Goal: Task Accomplishment & Management: Manage account settings

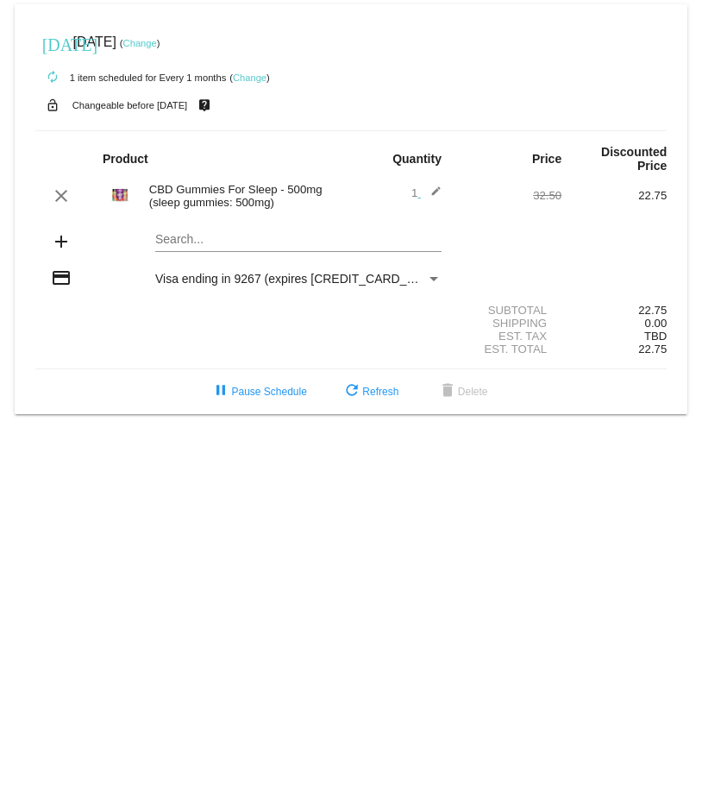
click at [210, 239] on mat-card "[DATE] [DATE] ( Change ) autorenew 1 item scheduled for Every 1 months ( Change…" at bounding box center [351, 209] width 673 height 410
click at [434, 192] on mat-icon "edit" at bounding box center [431, 195] width 21 height 21
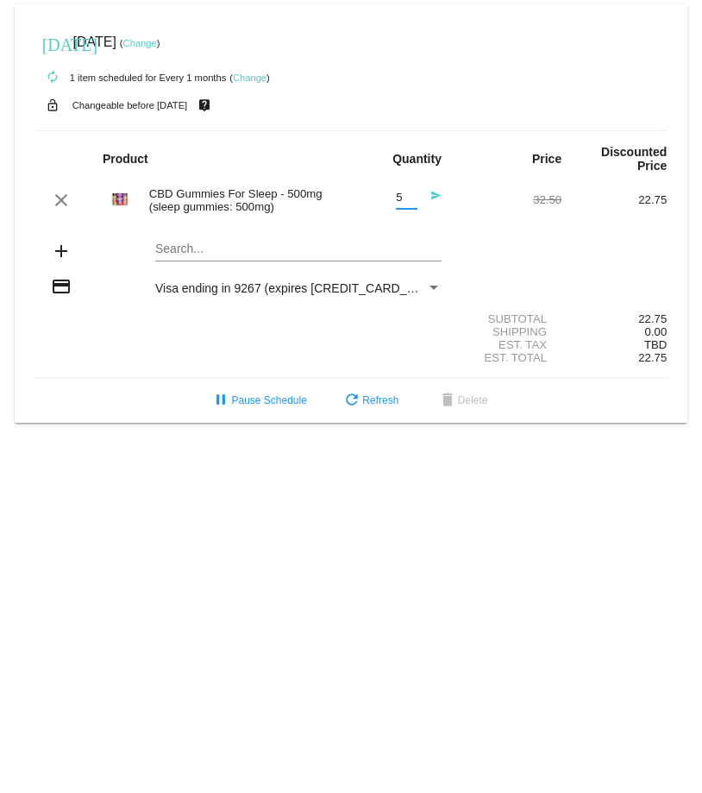
drag, startPoint x: 408, startPoint y: 194, endPoint x: 392, endPoint y: 195, distance: 16.4
click at [396, 195] on input "5" at bounding box center [407, 197] width 22 height 13
click at [410, 200] on input "4" at bounding box center [407, 197] width 22 height 13
click at [410, 200] on input "3" at bounding box center [407, 197] width 22 height 13
type input "2"
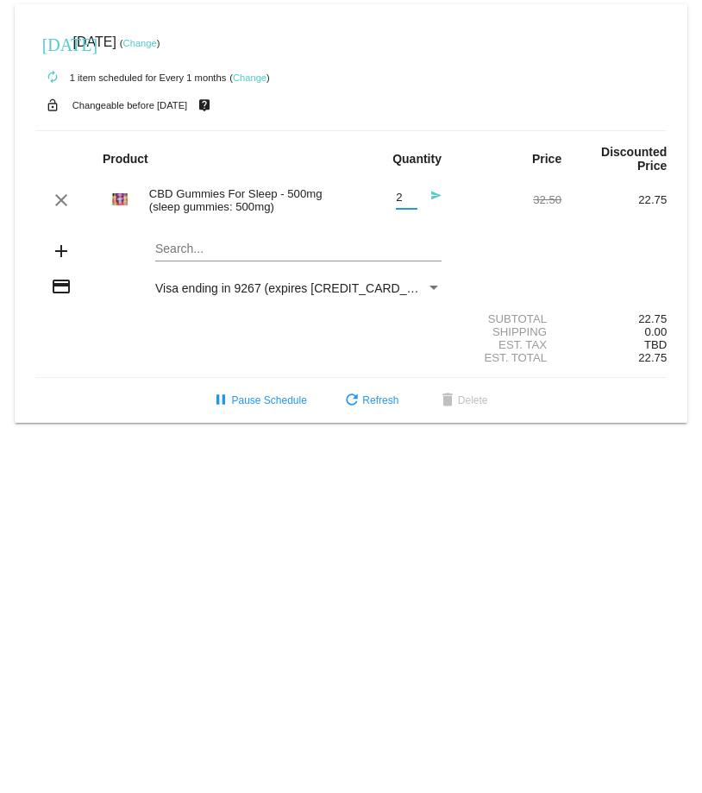
click at [410, 200] on input "2" at bounding box center [407, 197] width 22 height 13
click at [435, 194] on mat-icon "send" at bounding box center [431, 200] width 21 height 21
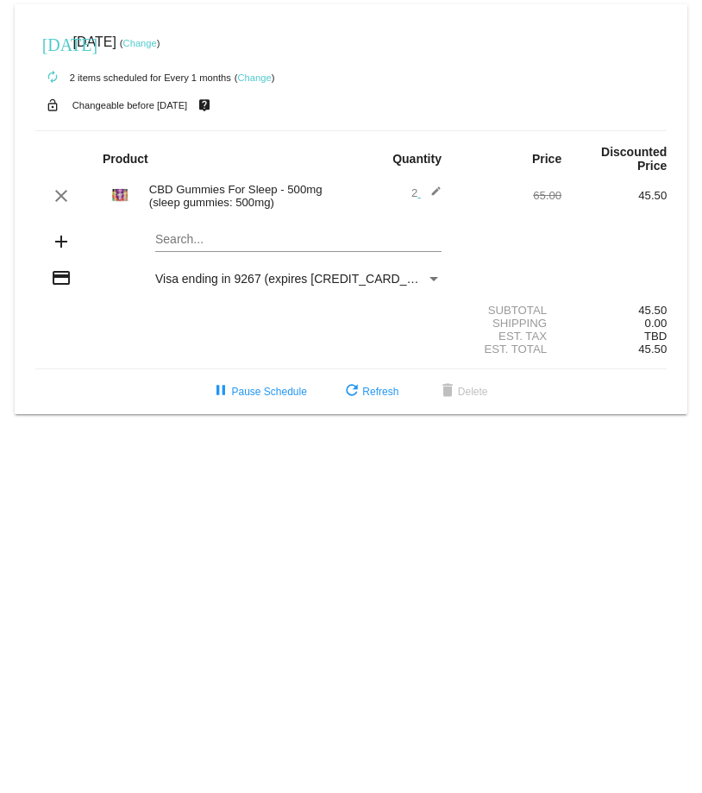
click at [435, 191] on mat-icon "edit" at bounding box center [431, 195] width 21 height 21
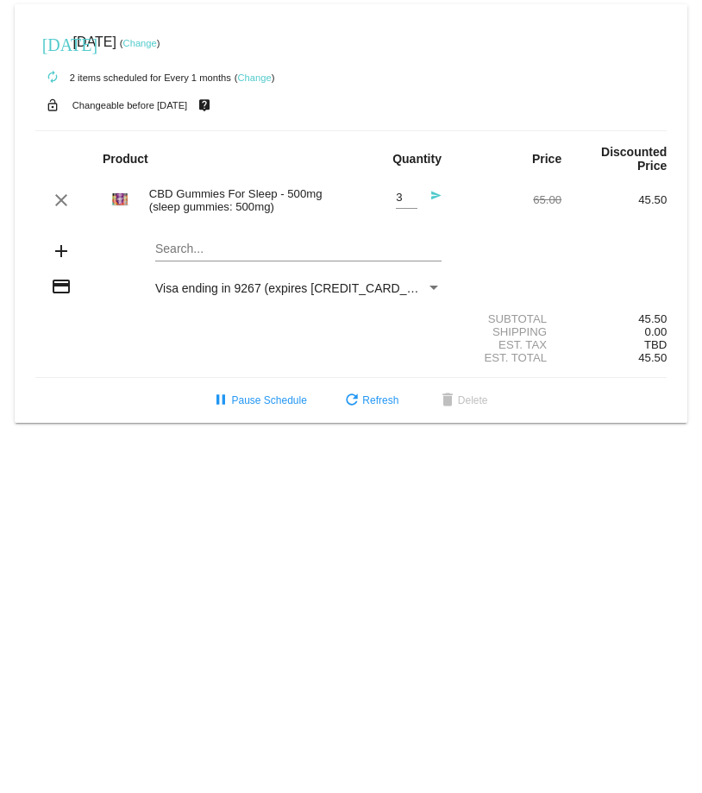
click at [412, 193] on input "3" at bounding box center [407, 197] width 22 height 13
click at [411, 200] on input "2" at bounding box center [407, 197] width 22 height 13
type input "1"
click at [411, 200] on input "1" at bounding box center [407, 197] width 22 height 13
click at [440, 194] on mat-icon "send" at bounding box center [431, 200] width 21 height 21
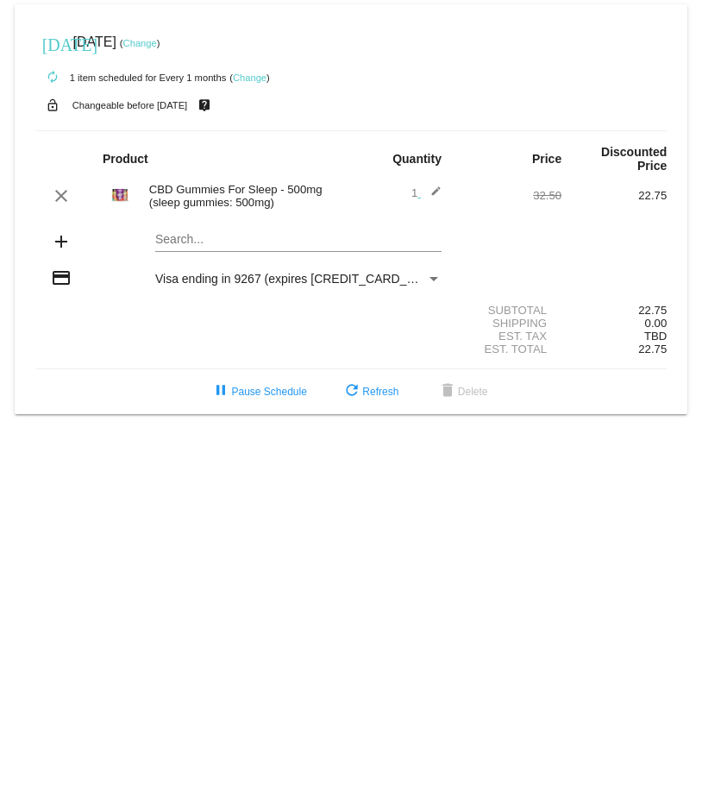
click at [157, 46] on link "Change" at bounding box center [140, 43] width 34 height 10
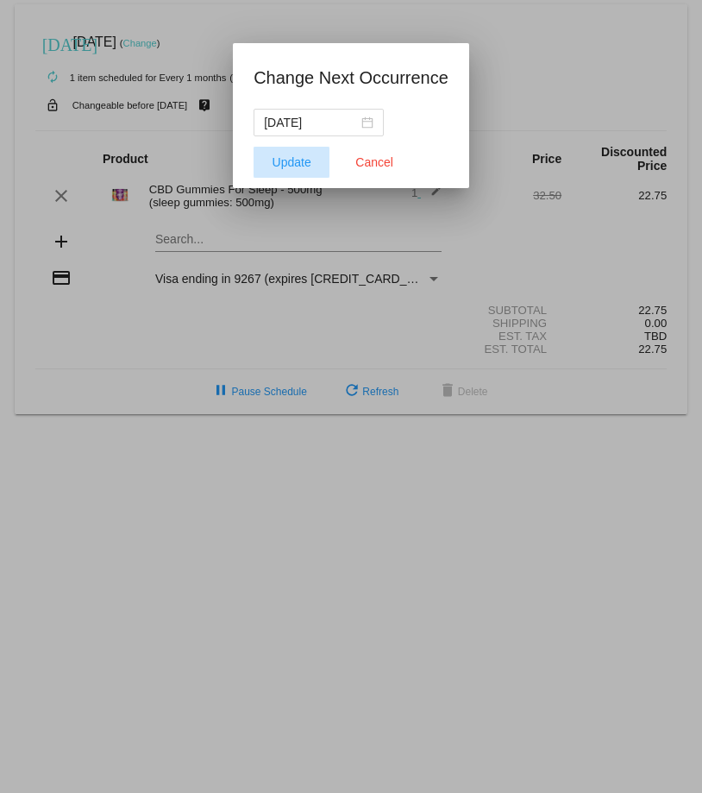
click at [306, 158] on span "Update" at bounding box center [292, 162] width 39 height 14
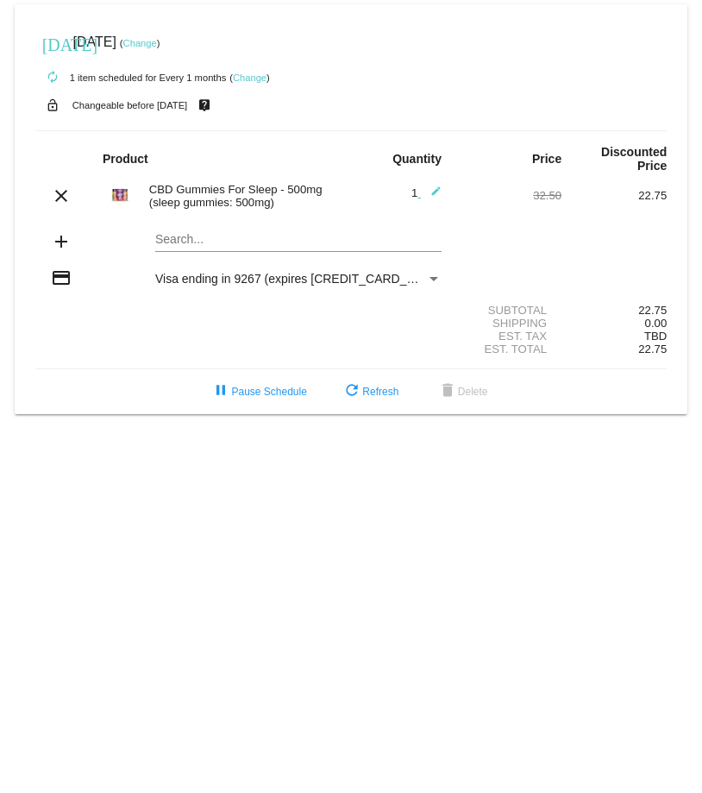
click at [434, 191] on mat-icon "edit" at bounding box center [431, 195] width 21 height 21
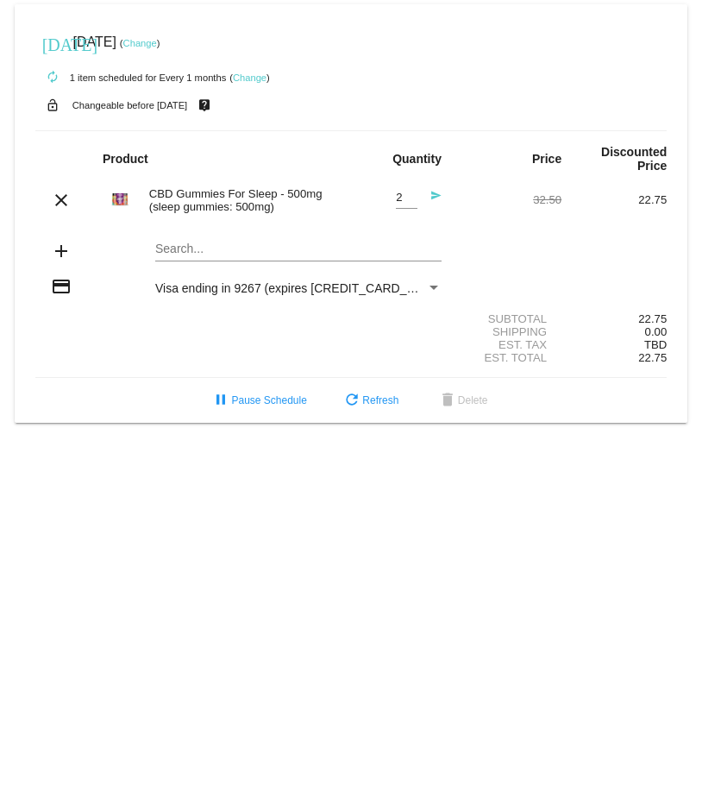
click at [410, 193] on input "2" at bounding box center [407, 197] width 22 height 13
type input "1"
click at [410, 200] on input "1" at bounding box center [407, 197] width 22 height 13
click at [157, 41] on link "Change" at bounding box center [140, 43] width 34 height 10
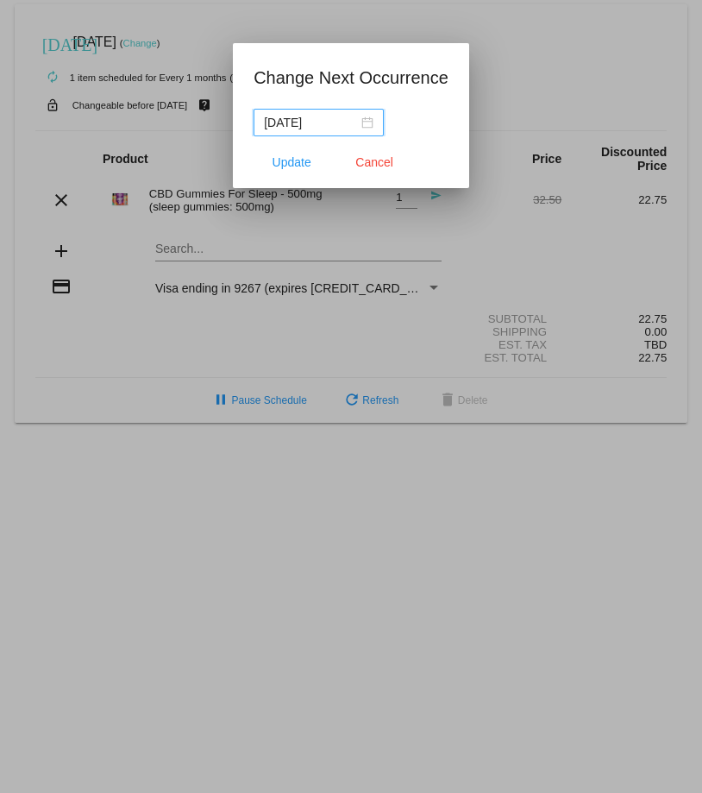
click at [368, 122] on div "2025-08-12" at bounding box center [319, 122] width 110 height 19
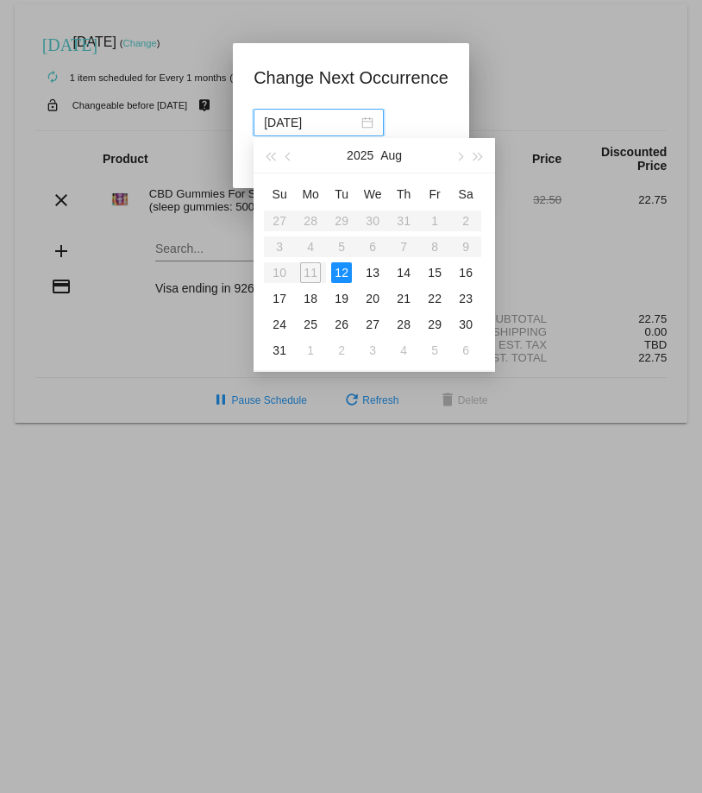
click at [342, 270] on div "12" at bounding box center [341, 272] width 21 height 21
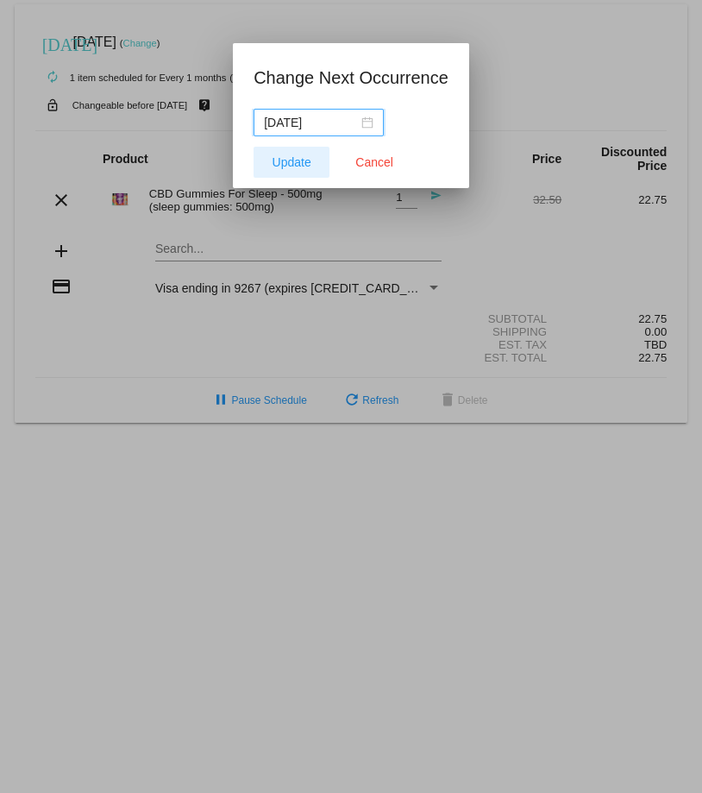
click at [297, 166] on span "Update" at bounding box center [292, 162] width 39 height 14
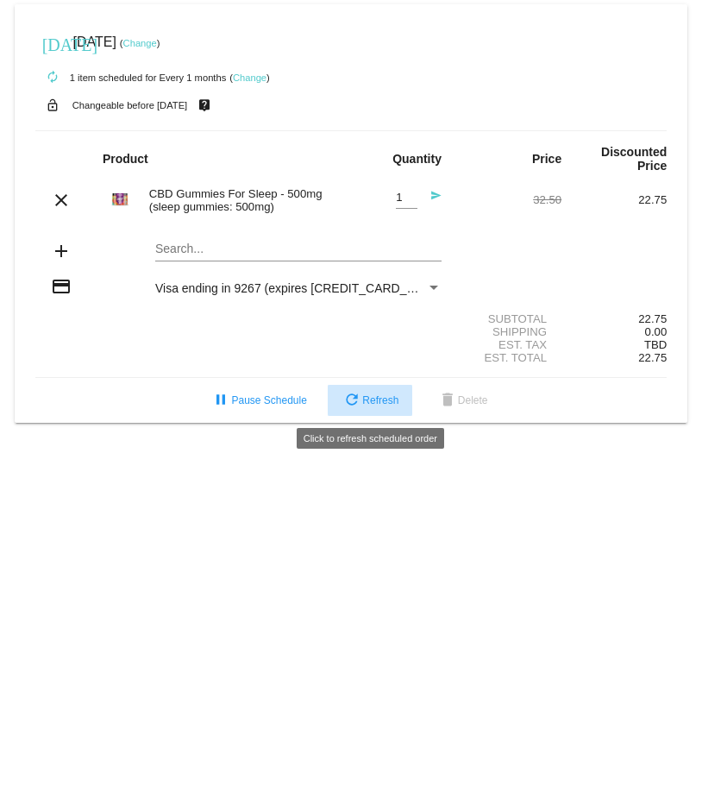
click at [380, 391] on button "refresh Refresh" at bounding box center [370, 400] width 85 height 31
